Goal: Task Accomplishment & Management: Manage account settings

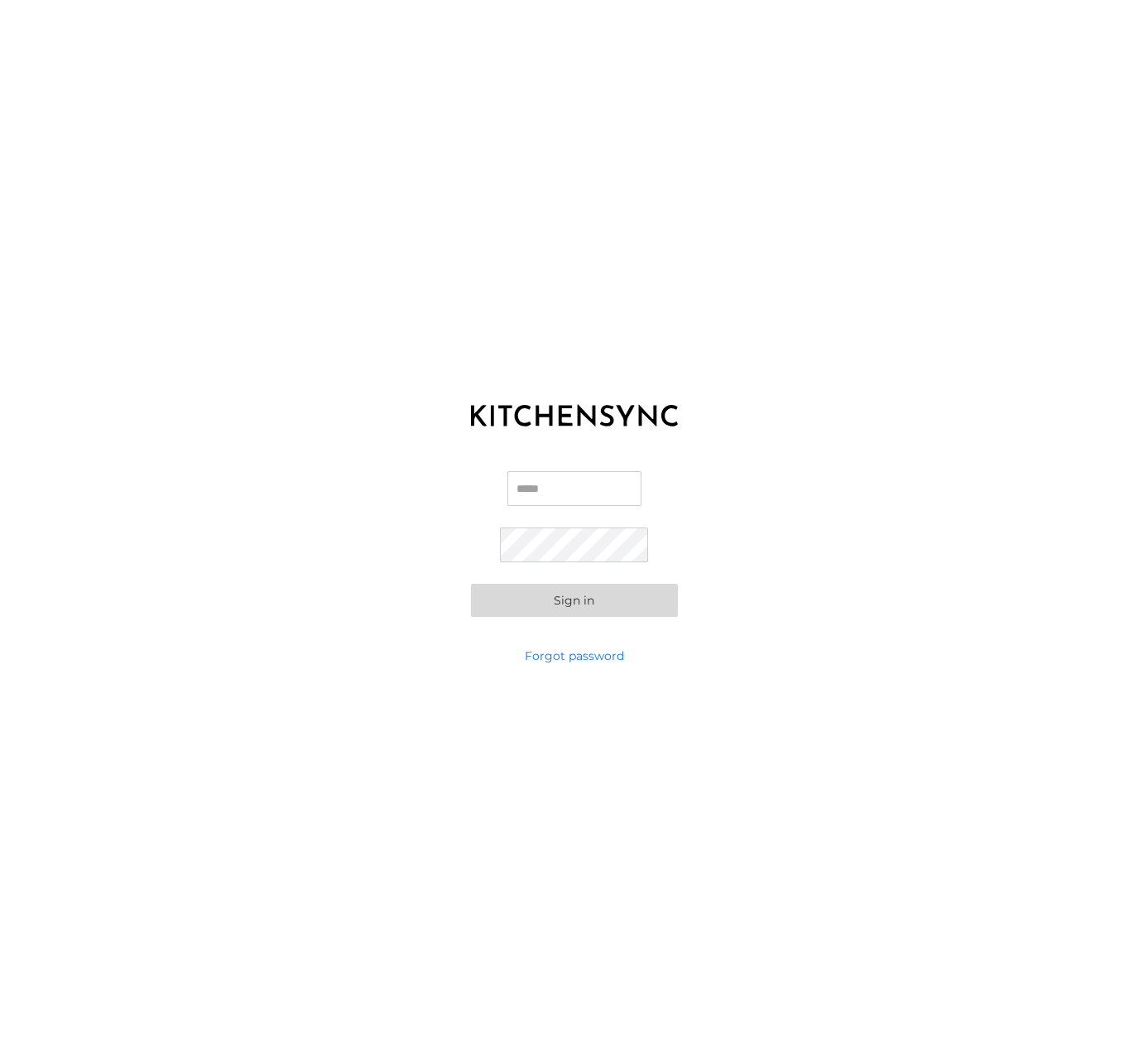
click at [549, 482] on input "Email" at bounding box center [574, 488] width 134 height 35
click at [534, 496] on input "Email" at bounding box center [574, 488] width 134 height 35
type input "**********"
click at [525, 593] on button "Sign in" at bounding box center [574, 600] width 207 height 33
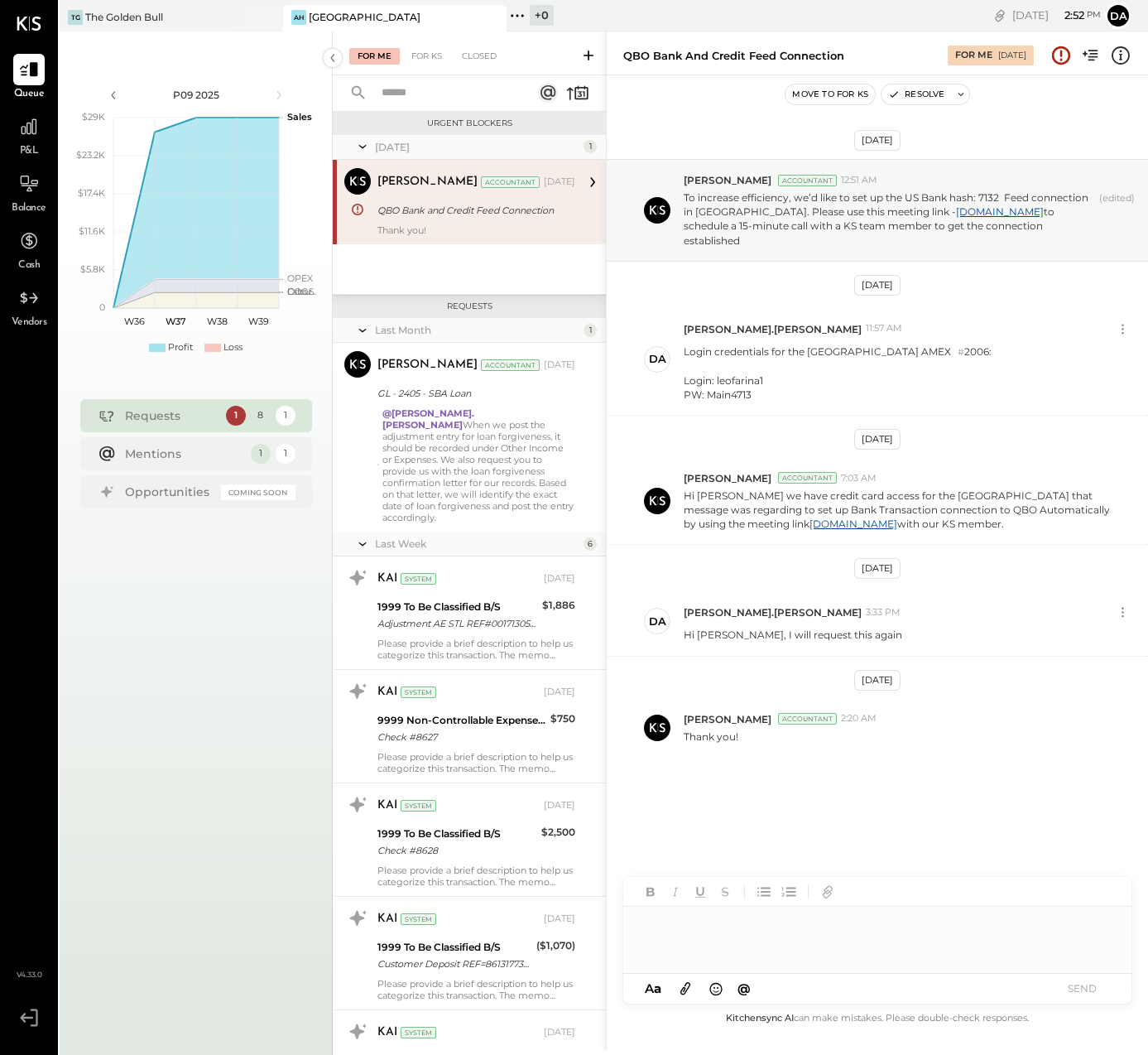
click at [306, 16] on div "AH" at bounding box center [298, 17] width 15 height 15
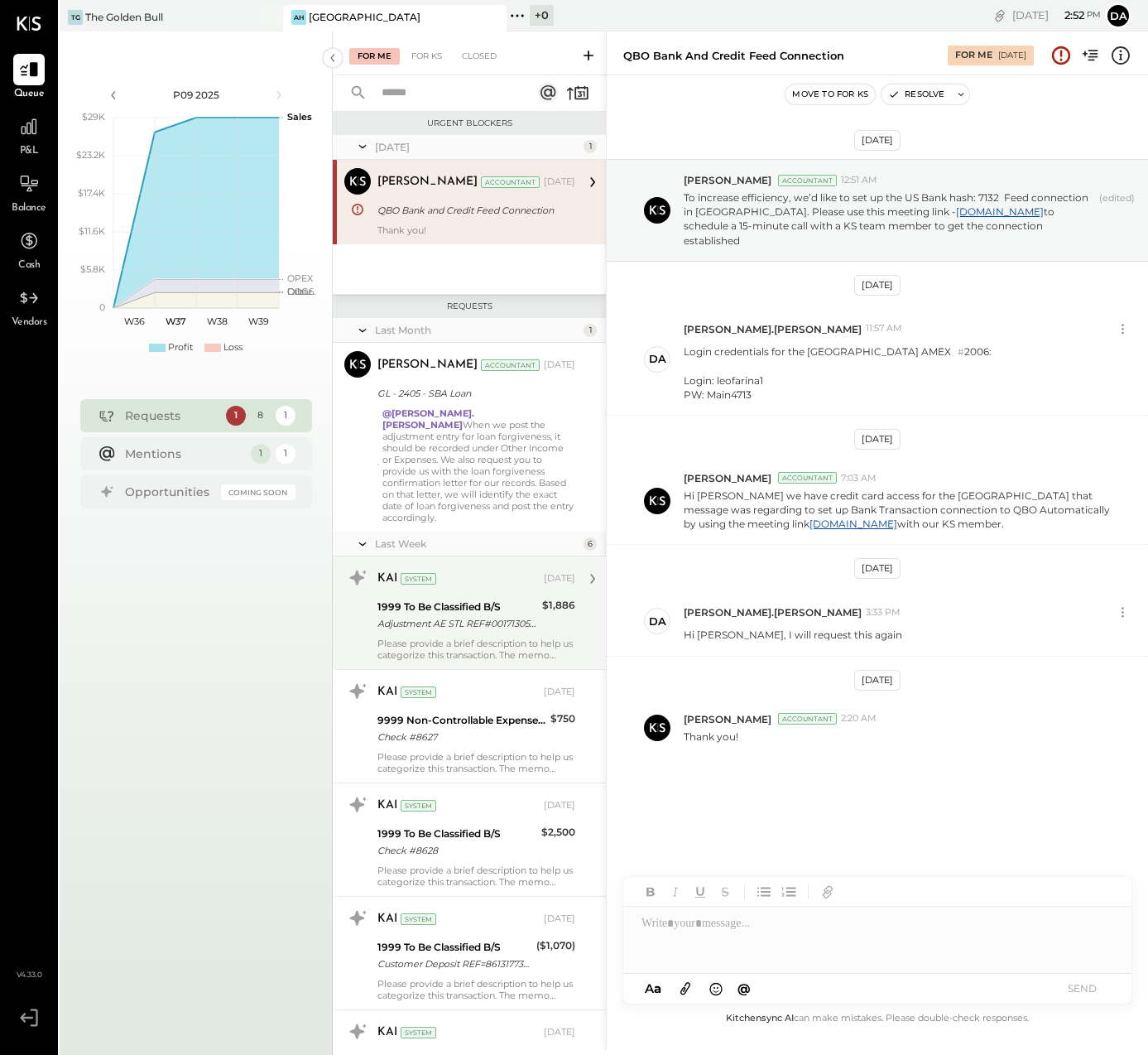
click at [452, 599] on div "1999 To Be Classified B/S" at bounding box center [456, 607] width 159 height 17
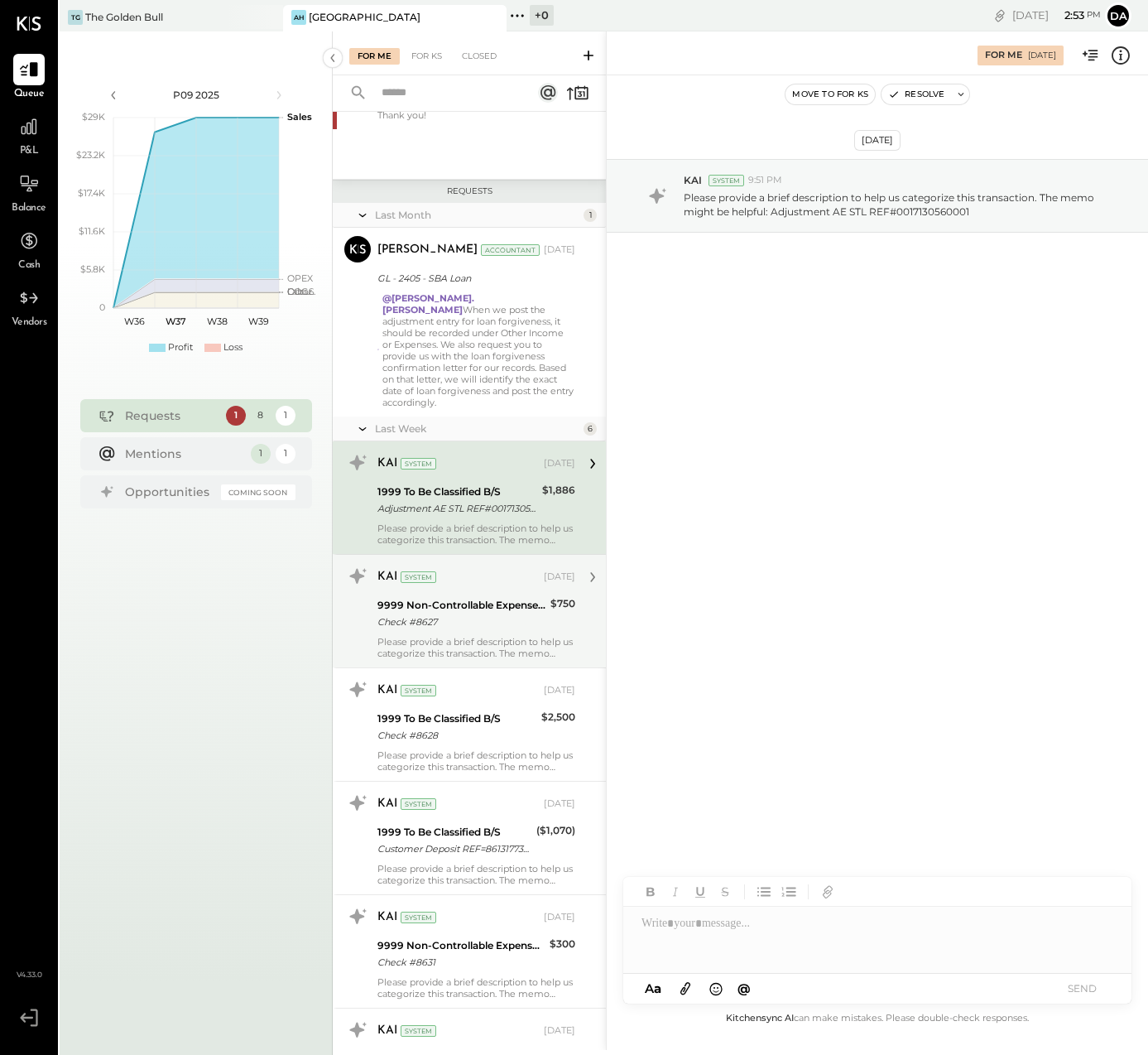
scroll to position [128, 0]
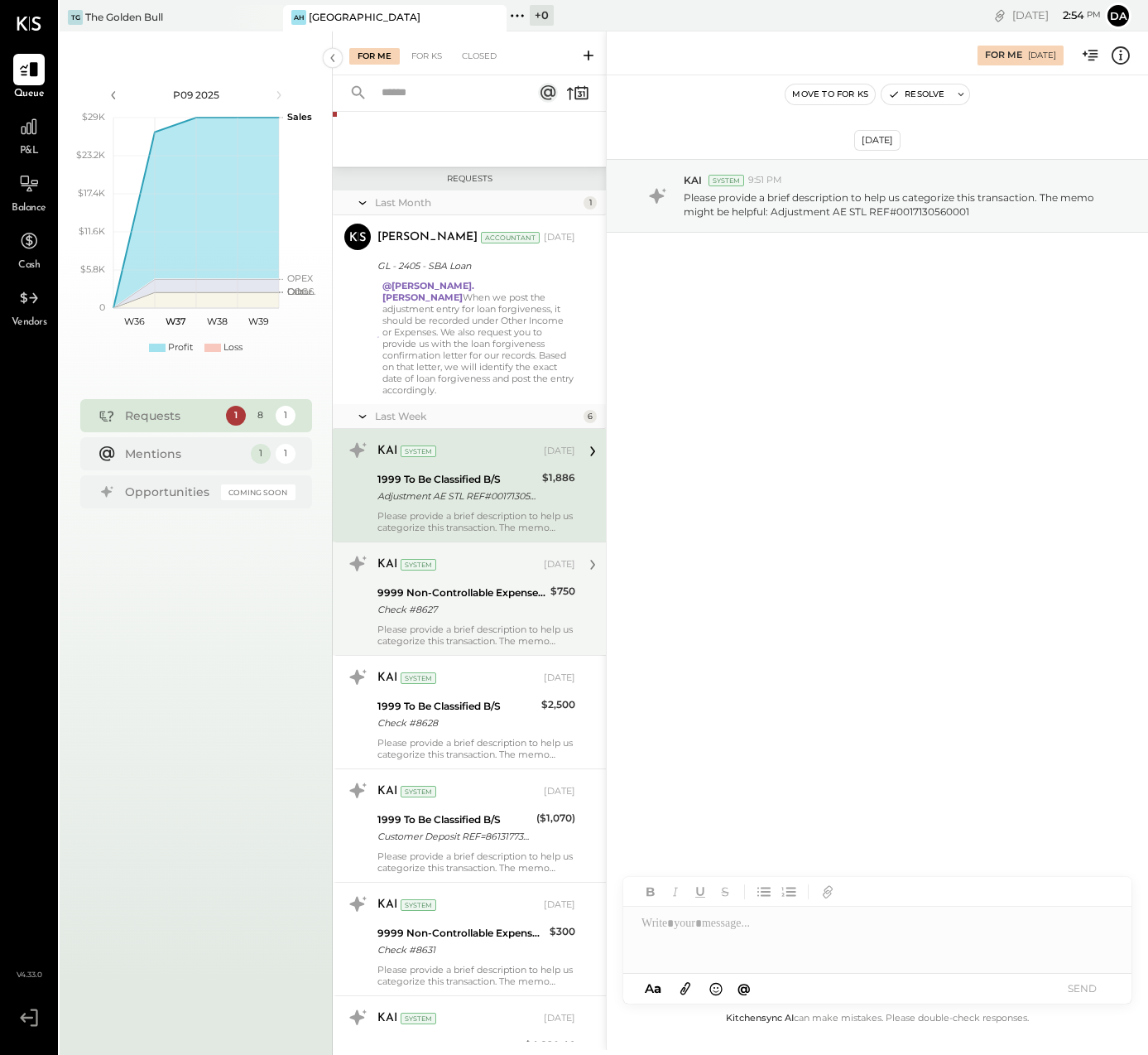
click at [417, 584] on div "9999 Non-Controllable Expenses:Other Income and Expenses:To Be Classified" at bounding box center [461, 592] width 168 height 17
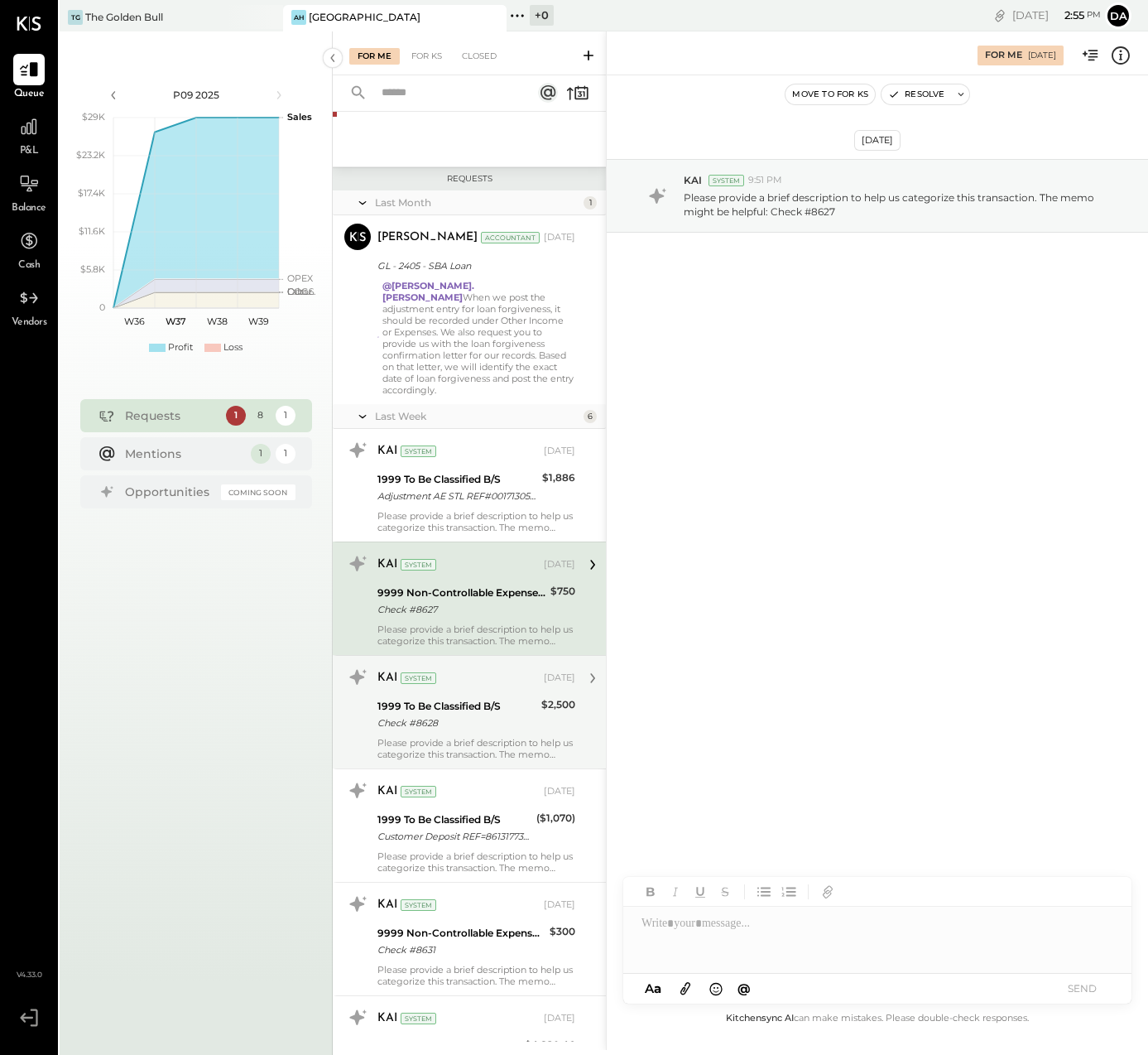
click at [458, 679] on div "KAI System [DATE]" at bounding box center [476, 678] width 198 height 28
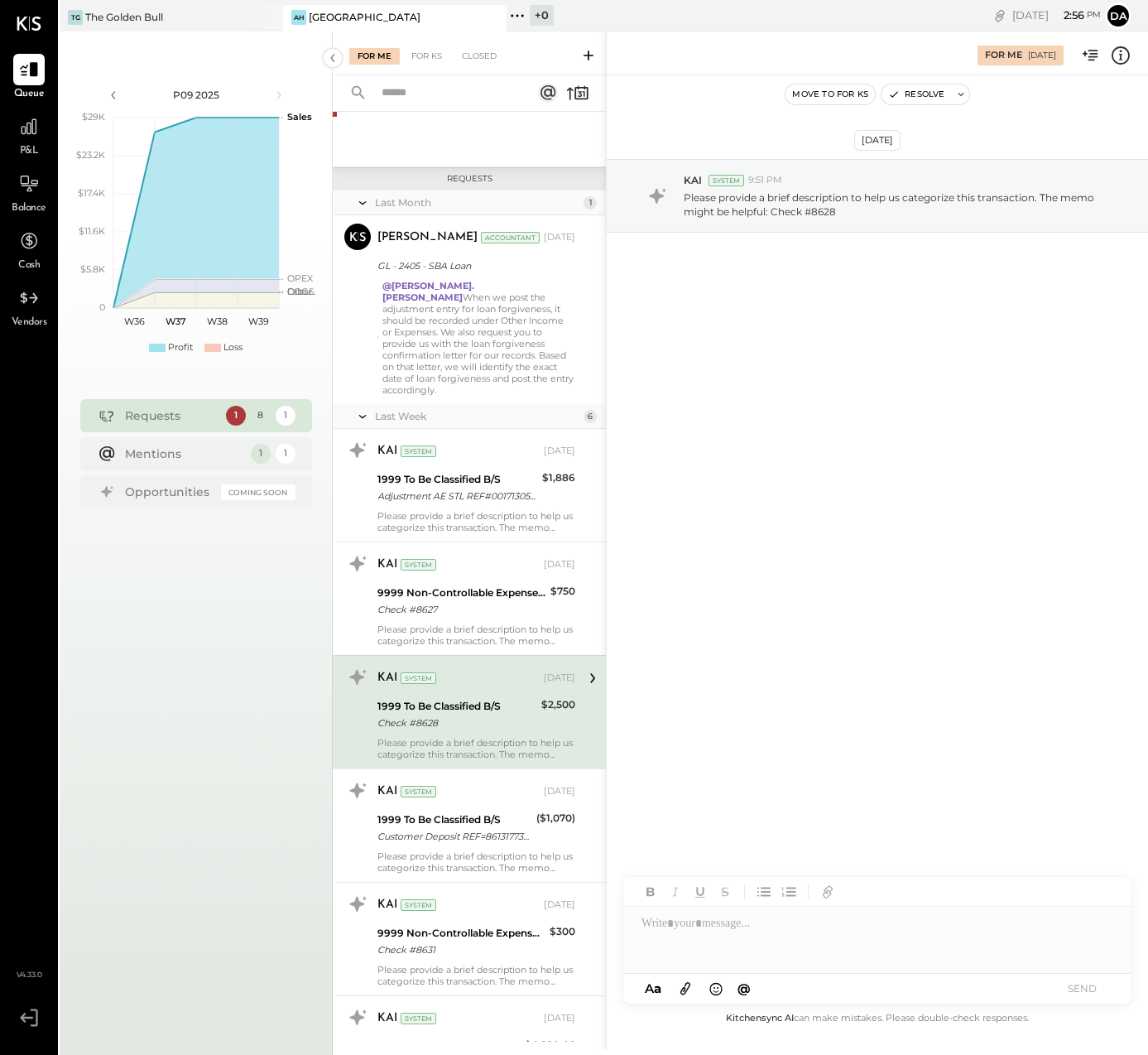
scroll to position [233, 0]
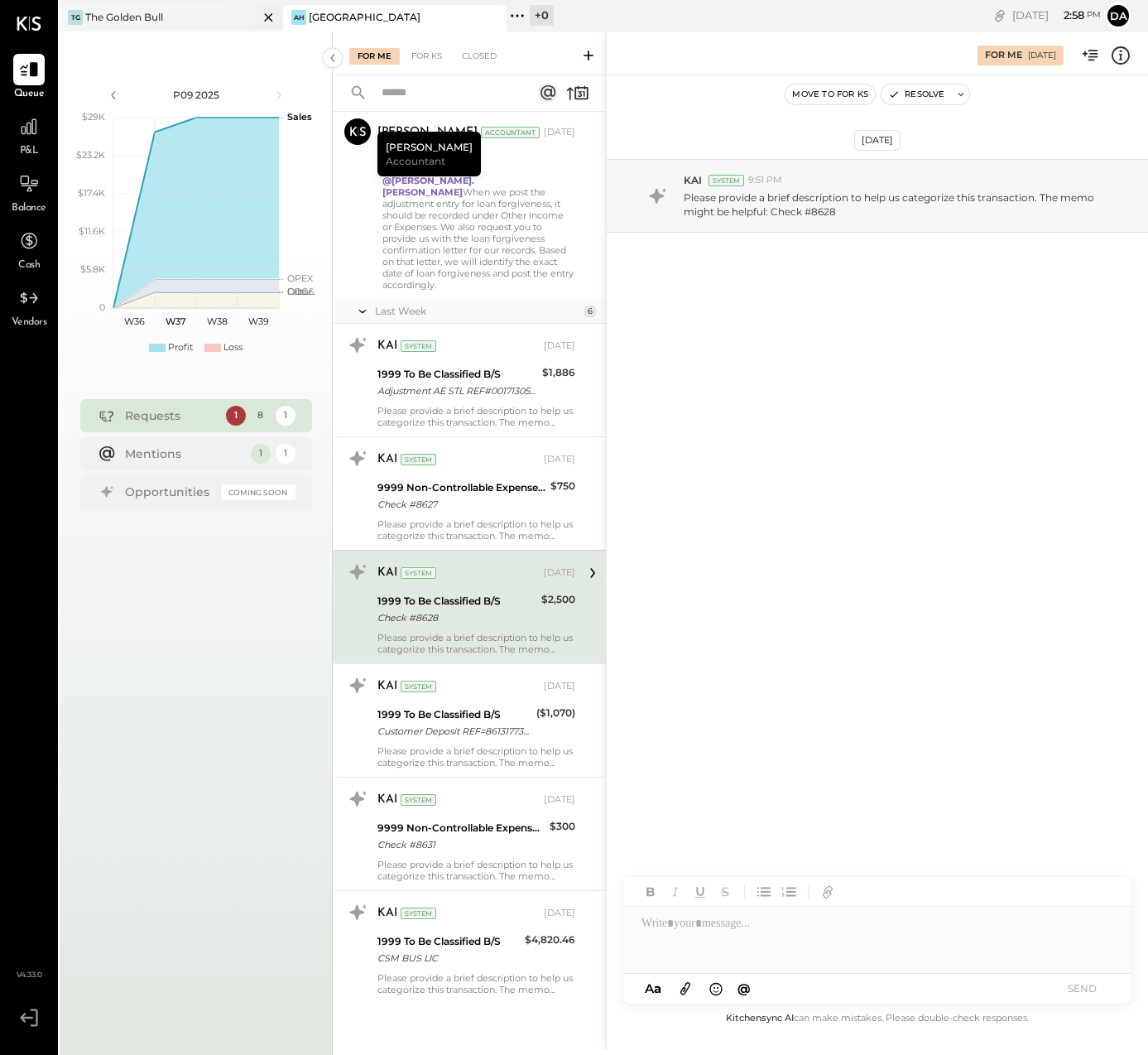
click at [128, 17] on div "The Golden Bull" at bounding box center [124, 17] width 78 height 14
